Goal: Task Accomplishment & Management: Use online tool/utility

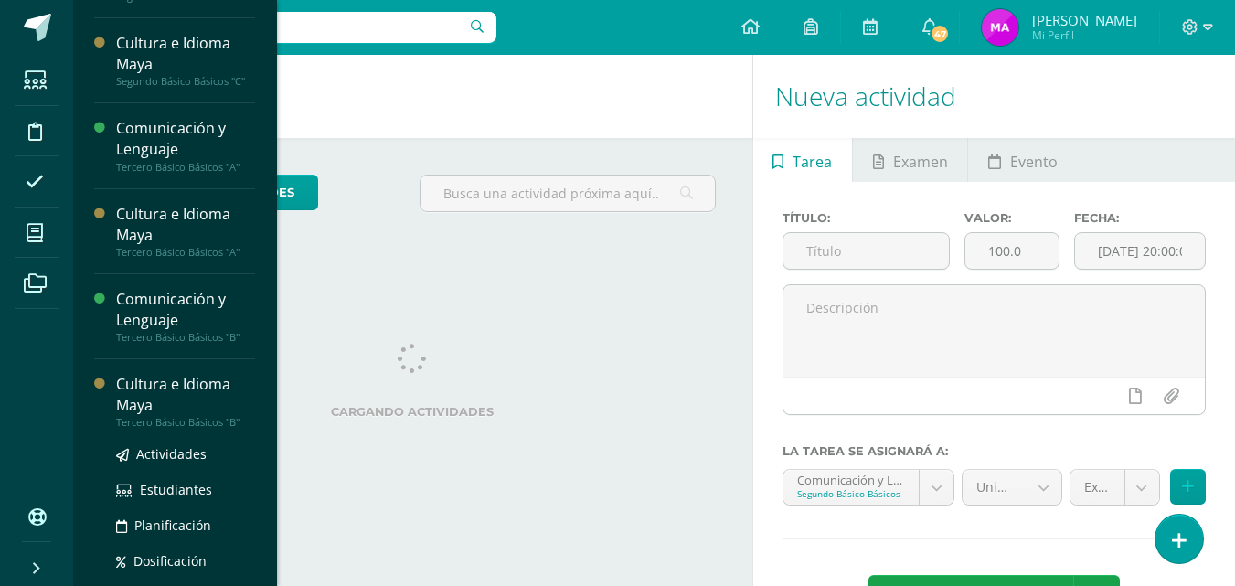
scroll to position [368, 0]
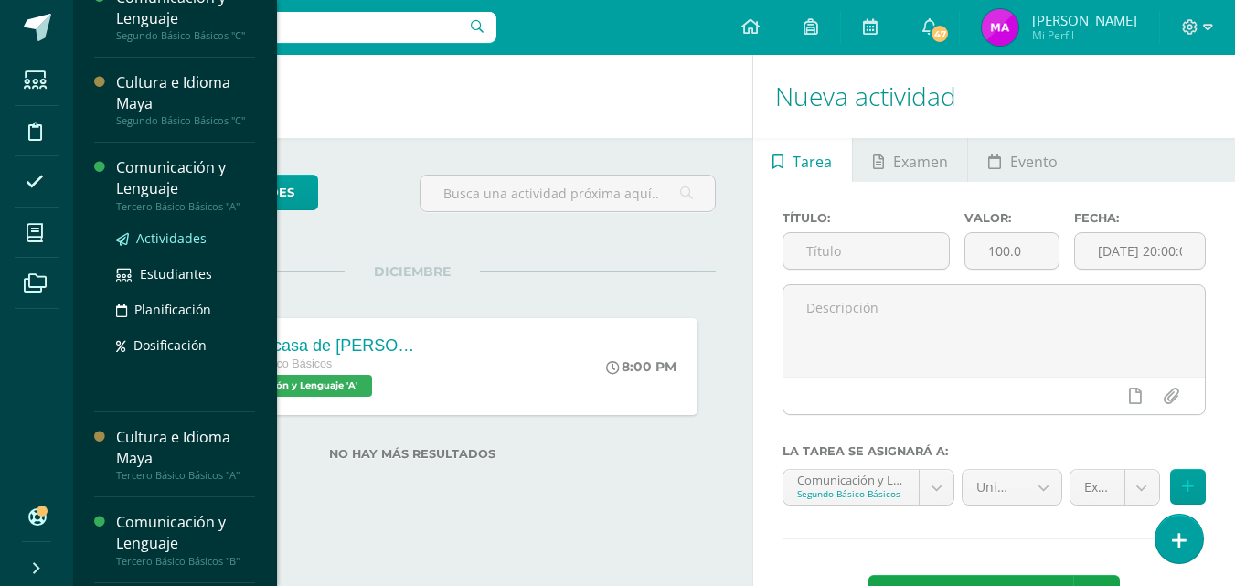
click at [165, 239] on span "Actividades" at bounding box center [171, 237] width 70 height 17
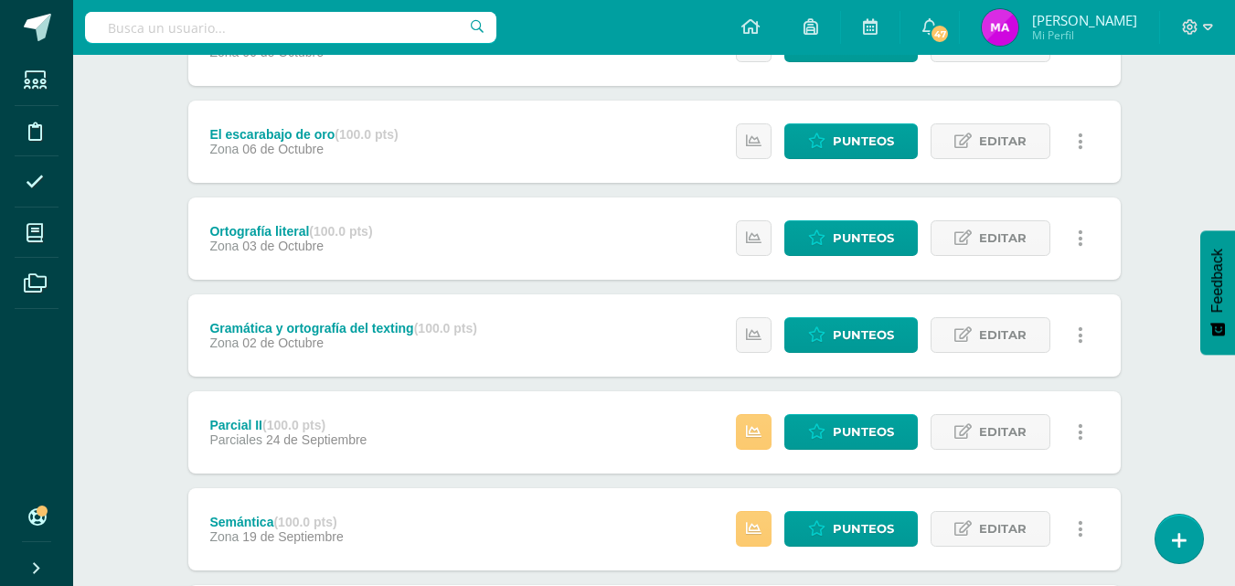
scroll to position [399, 0]
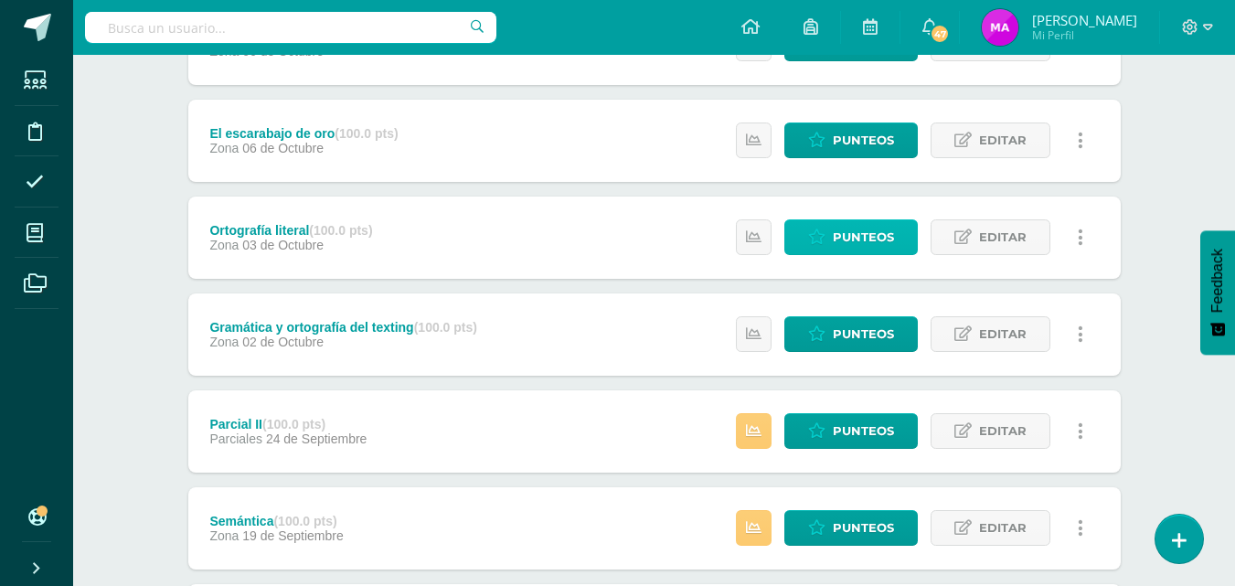
click at [804, 245] on link "Punteos" at bounding box center [850, 237] width 133 height 36
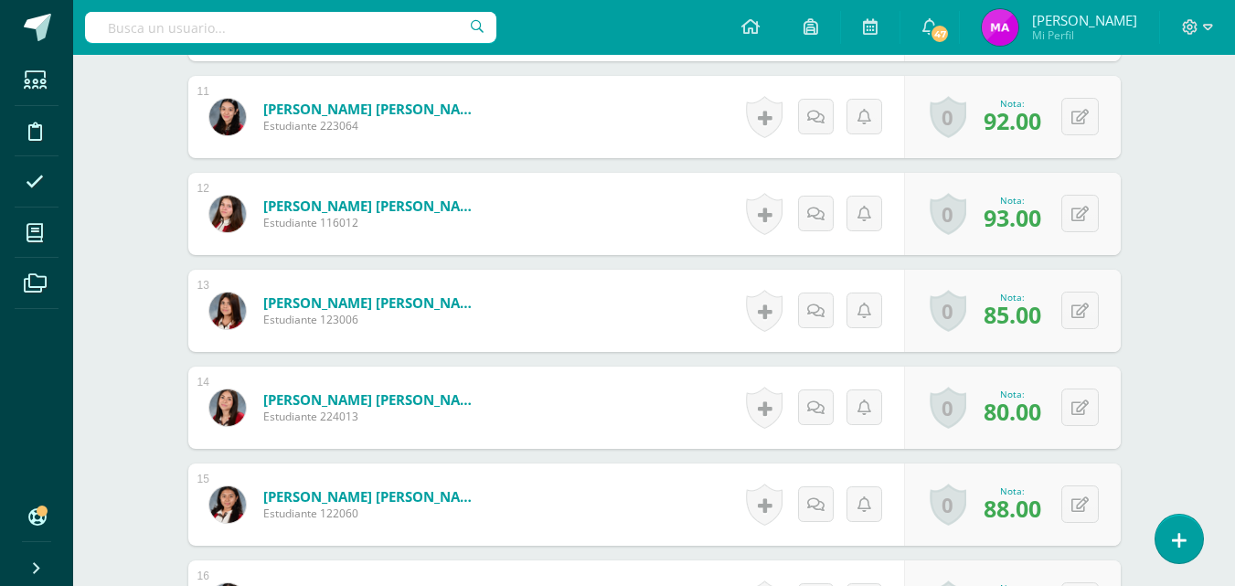
scroll to position [1514, 0]
